Goal: Task Accomplishment & Management: Complete application form

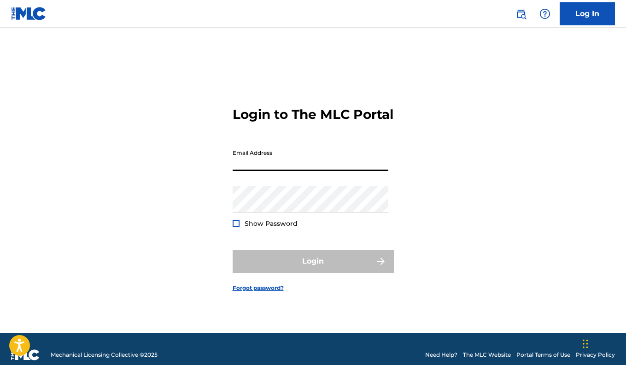
type input "[EMAIL_ADDRESS][DOMAIN_NAME]"
click at [313, 269] on button "Login" at bounding box center [313, 261] width 161 height 23
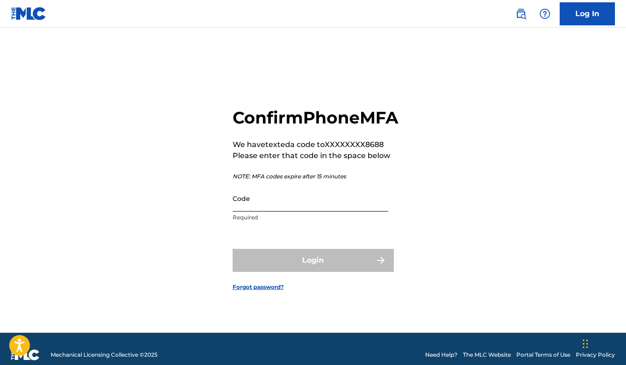
click at [276, 211] on input "Code" at bounding box center [311, 198] width 156 height 26
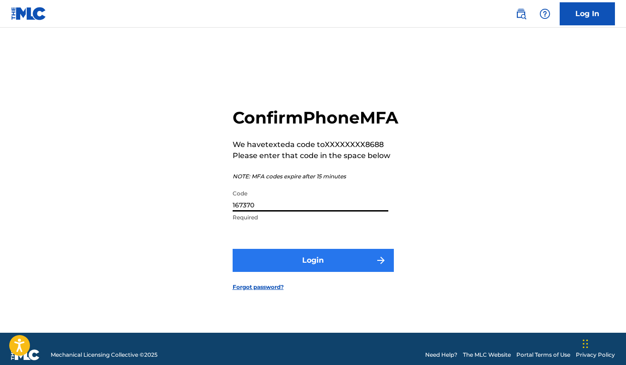
type input "167370"
click at [272, 267] on button "Login" at bounding box center [313, 260] width 161 height 23
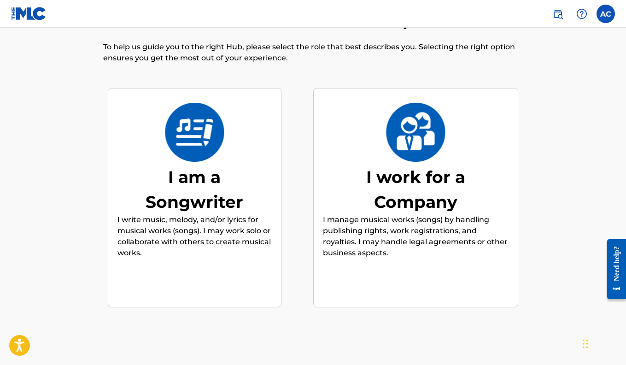
click at [203, 230] on p "I write music, melody, and/or lyrics for musical works (songs). I may work solo…" at bounding box center [194, 236] width 154 height 44
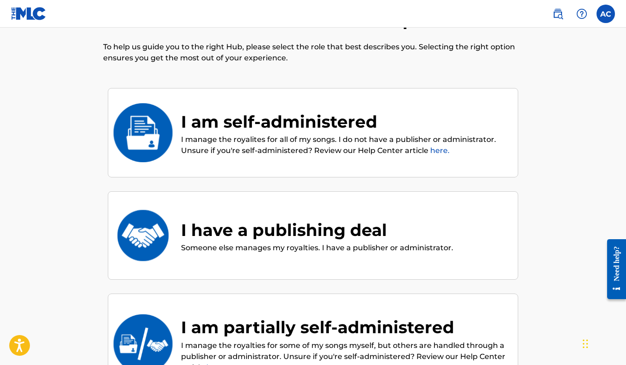
click at [213, 133] on div "I am self-administered" at bounding box center [344, 121] width 327 height 25
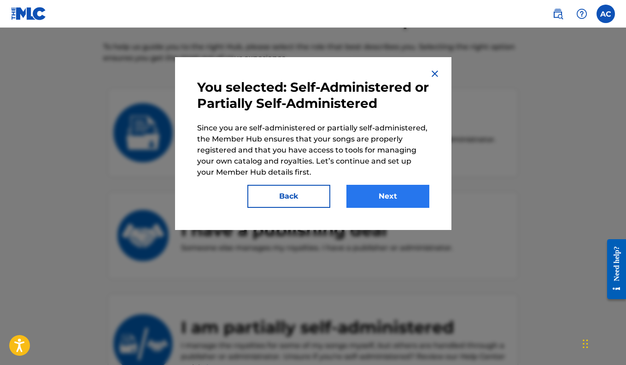
click at [390, 200] on button "Next" at bounding box center [387, 196] width 83 height 23
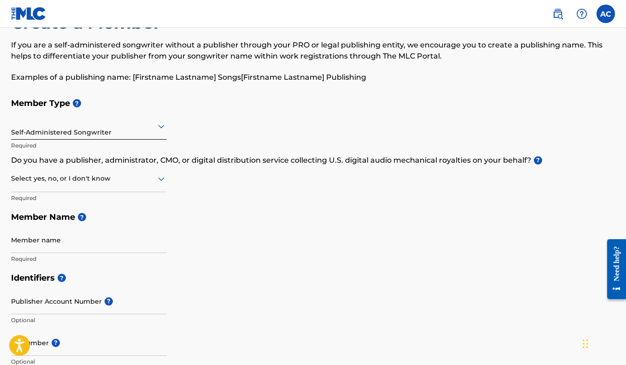
scroll to position [40, 0]
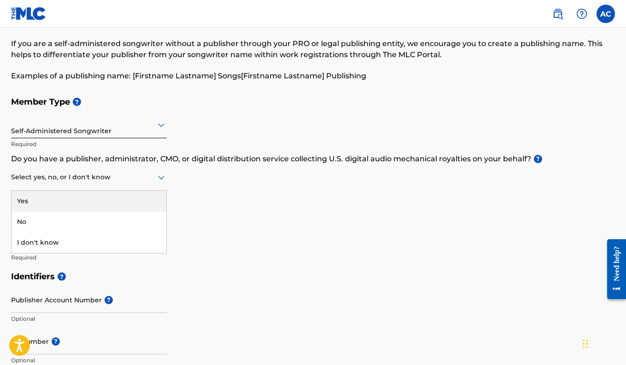
click at [157, 177] on icon at bounding box center [161, 177] width 11 height 11
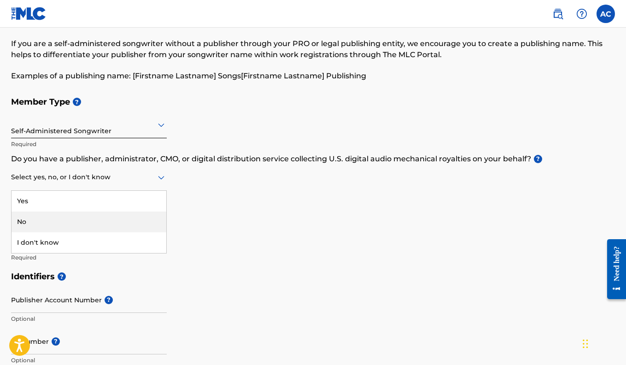
click at [114, 219] on div "No" at bounding box center [89, 221] width 155 height 21
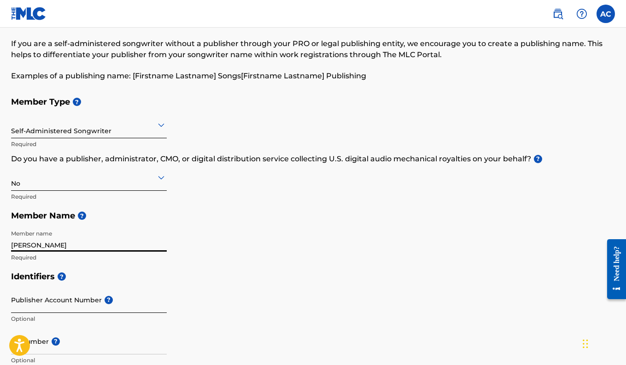
type input "[PERSON_NAME]"
click at [70, 300] on input "Publisher Account Number ?" at bounding box center [89, 299] width 156 height 26
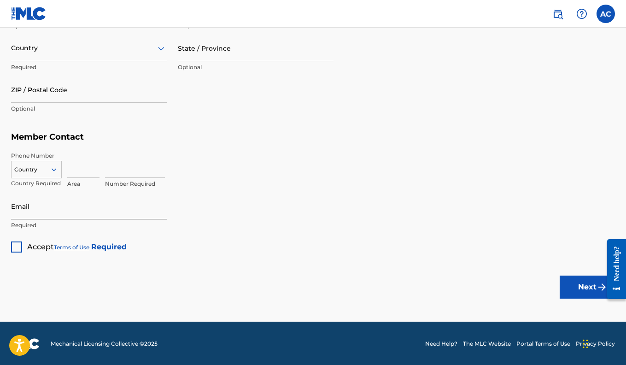
scroll to position [533, 0]
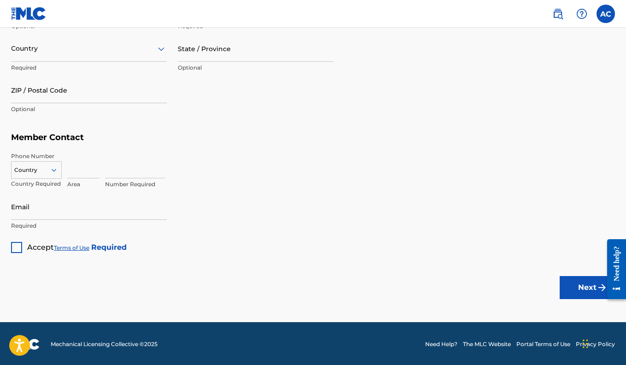
click at [16, 243] on div at bounding box center [16, 247] width 11 height 11
click at [81, 168] on input at bounding box center [83, 165] width 32 height 26
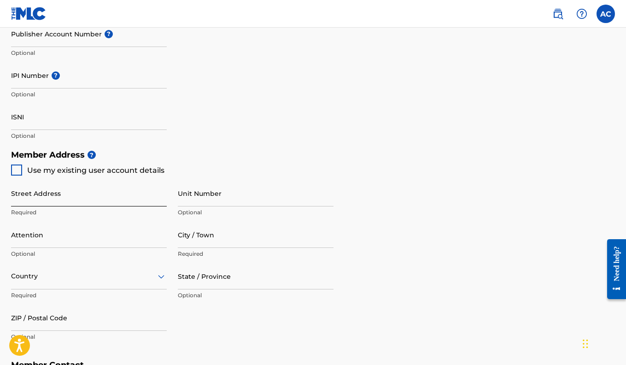
scroll to position [293, 0]
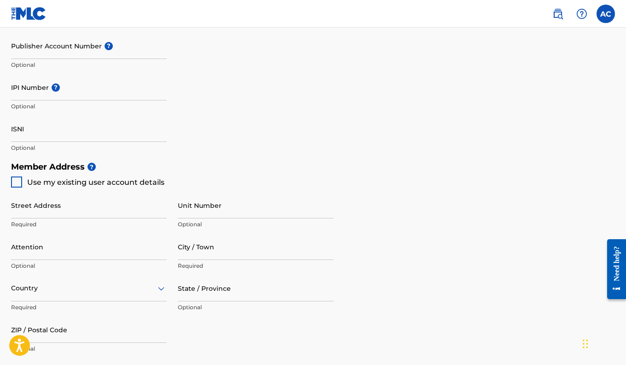
click at [17, 180] on div at bounding box center [16, 181] width 11 height 11
type input "1513 White Oak Ln"
type input "[GEOGRAPHIC_DATA]"
type input "38655"
type input "601"
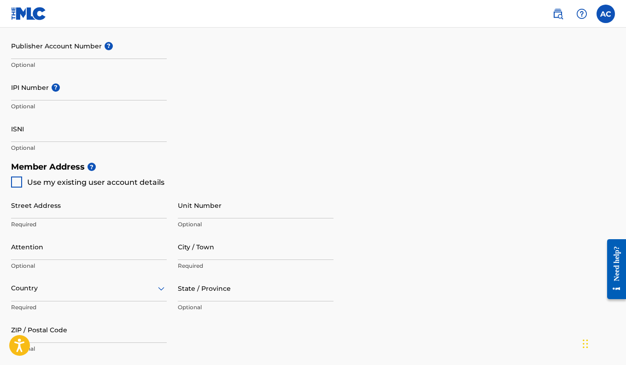
type input "4708688"
type input "[EMAIL_ADDRESS][DOMAIN_NAME]"
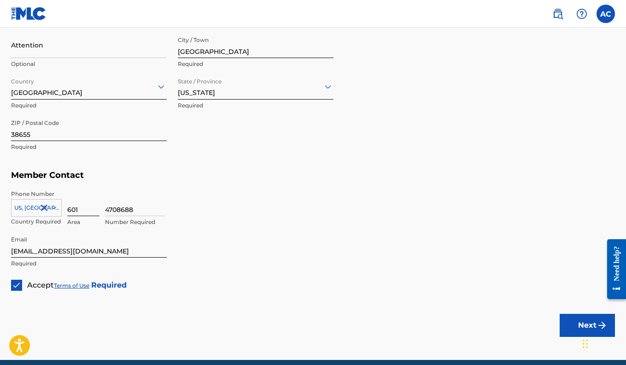
scroll to position [494, 0]
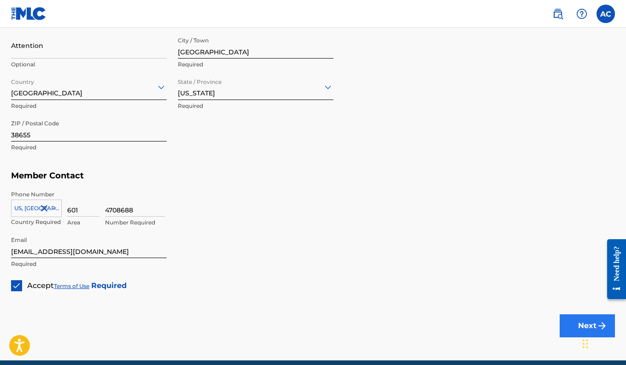
click at [576, 321] on button "Next" at bounding box center [586, 325] width 55 height 23
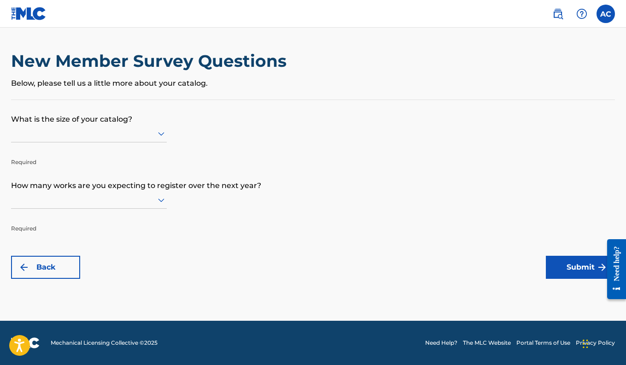
click at [160, 136] on icon at bounding box center [161, 134] width 6 height 4
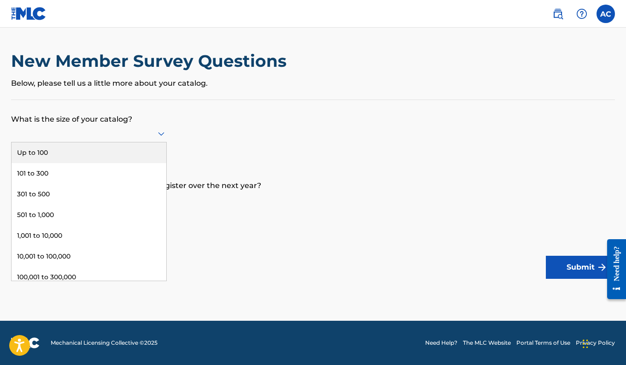
click at [142, 159] on div "Up to 100" at bounding box center [89, 152] width 155 height 21
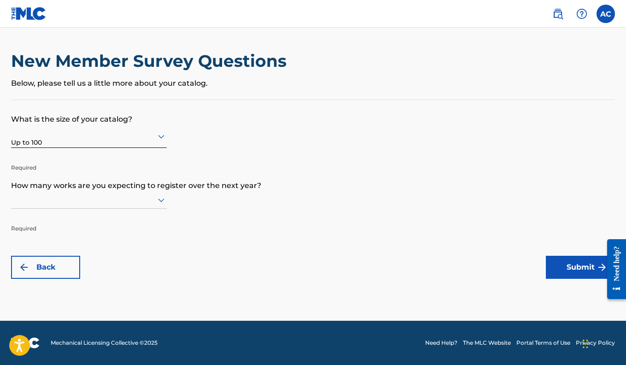
click at [107, 205] on div at bounding box center [89, 200] width 156 height 12
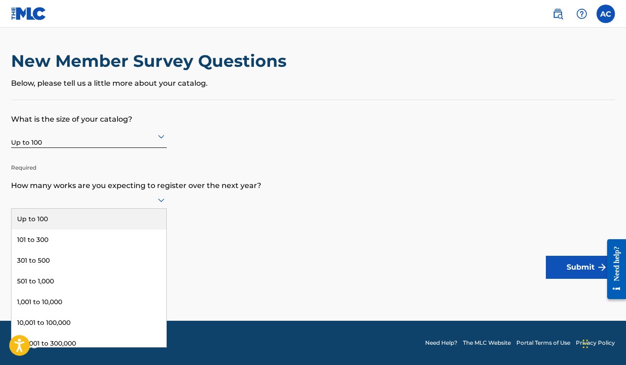
click at [108, 226] on div "Up to 100" at bounding box center [89, 219] width 155 height 21
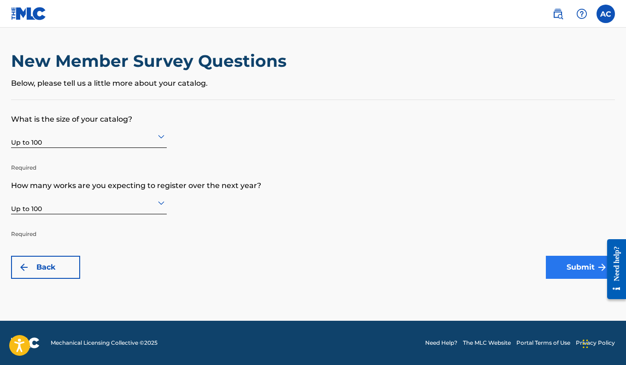
click at [576, 269] on button "Submit" at bounding box center [580, 267] width 69 height 23
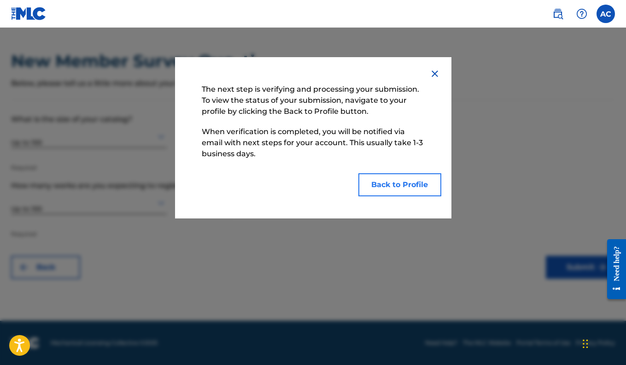
click at [422, 188] on button "Back to Profile" at bounding box center [399, 184] width 83 height 23
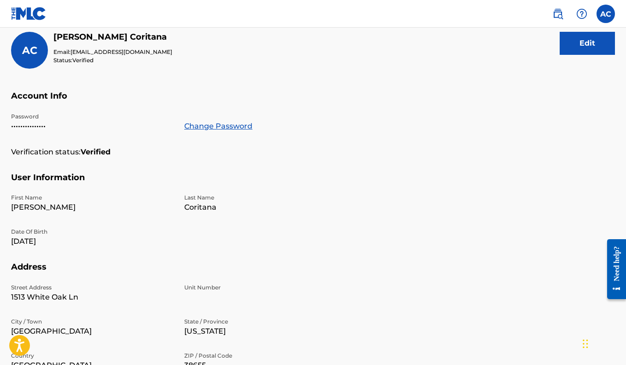
scroll to position [70, 0]
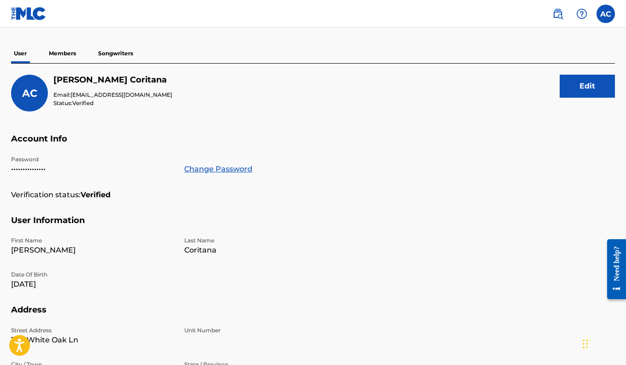
click at [70, 51] on p "Members" at bounding box center [62, 53] width 33 height 19
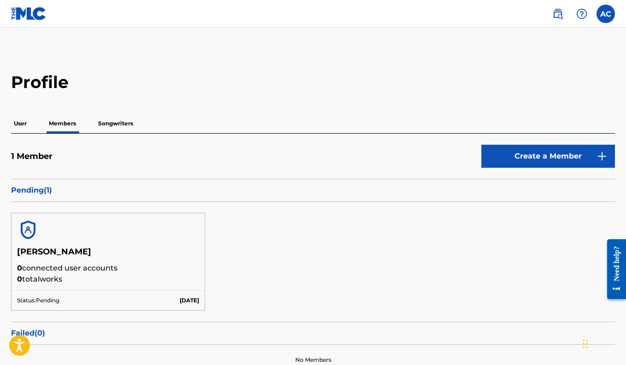
click at [112, 127] on p "Songwriters" at bounding box center [115, 123] width 41 height 19
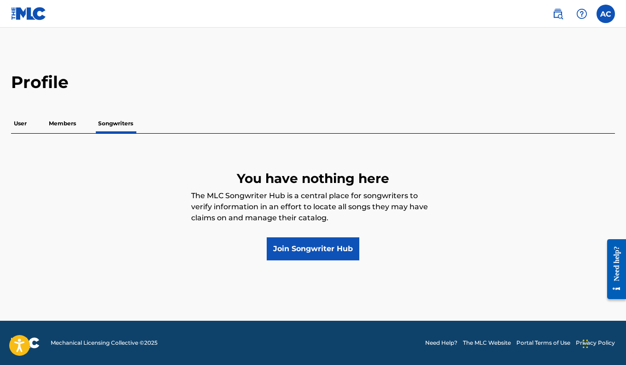
click at [64, 129] on p "Members" at bounding box center [62, 123] width 33 height 19
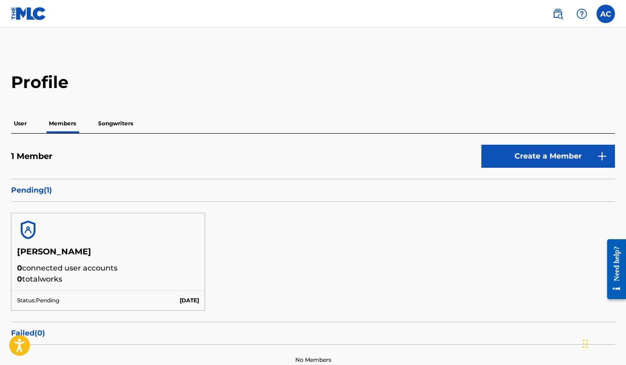
click at [20, 125] on p "User" at bounding box center [20, 123] width 18 height 19
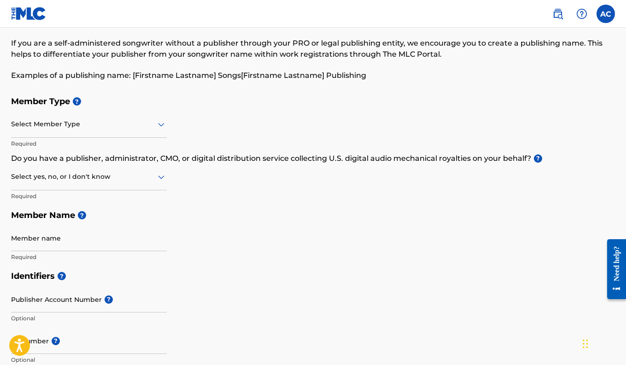
scroll to position [42, 0]
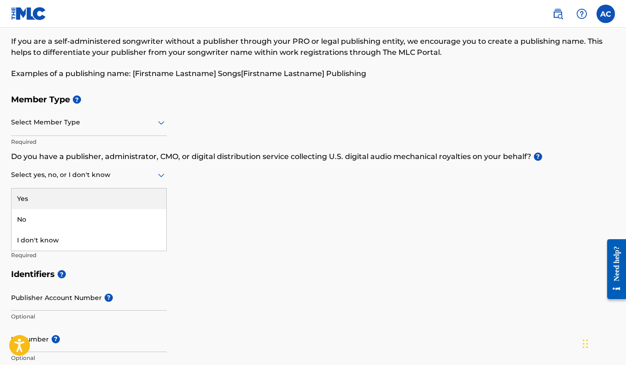
click at [131, 176] on div at bounding box center [89, 175] width 156 height 12
click at [220, 193] on div "Member Type ? Select Member Type Required Do you have a publisher, administrato…" at bounding box center [313, 177] width 604 height 174
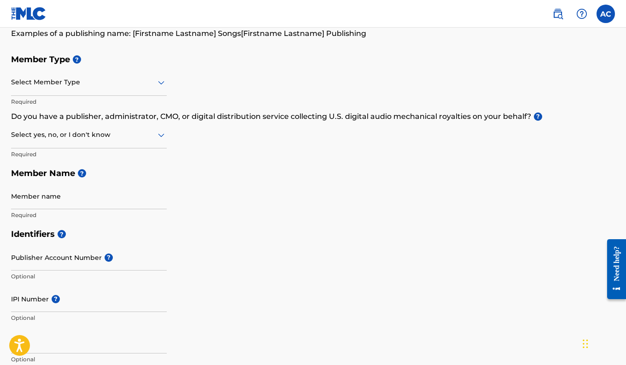
scroll to position [82, 0]
click at [163, 136] on icon at bounding box center [161, 134] width 11 height 11
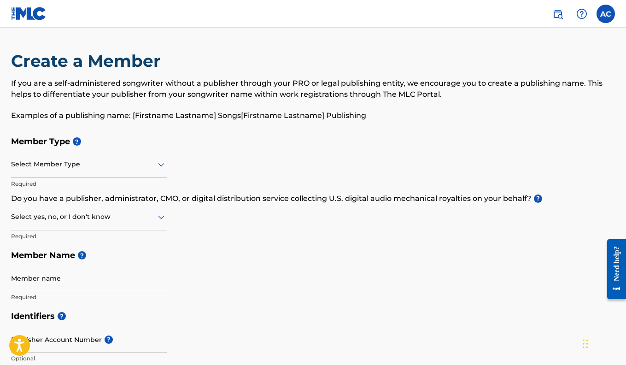
scroll to position [0, 0]
